Goal: Task Accomplishment & Management: Complete application form

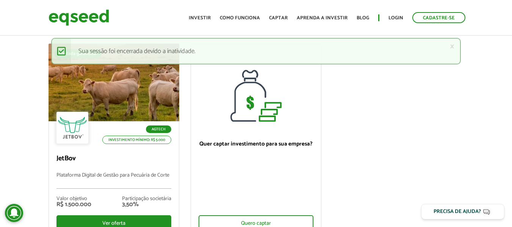
scroll to position [114, 0]
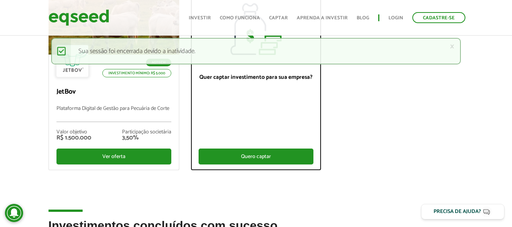
click at [263, 160] on div "Quero captar" at bounding box center [256, 157] width 115 height 16
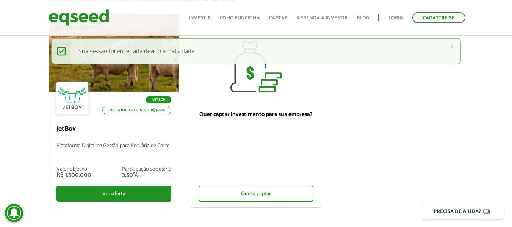
scroll to position [0, 0]
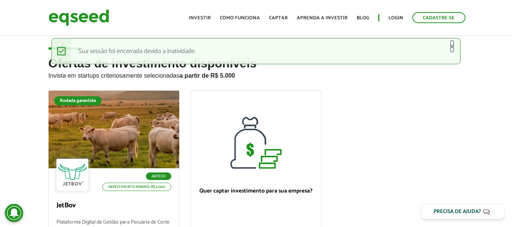
click at [453, 46] on link "×" at bounding box center [452, 46] width 5 height 8
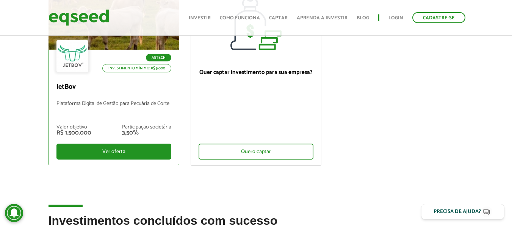
scroll to position [76, 0]
